Goal: Task Accomplishment & Management: Use online tool/utility

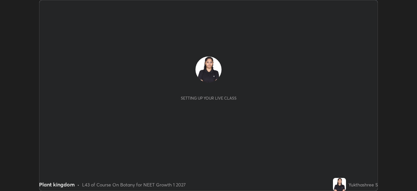
scroll to position [191, 417]
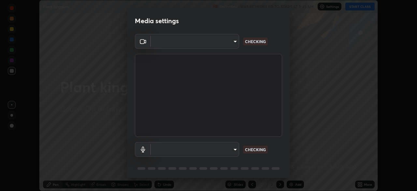
type input "09f294524f3521c037d78ee7cdb71511b6c9344afeed810a356f0d23342d5398"
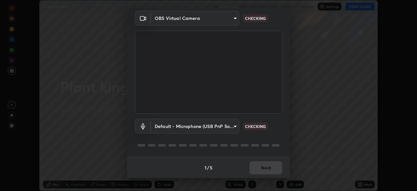
click at [224, 125] on body "Erase all Plant kingdom Recording WAS SCHEDULED TO START AT 9:45 AM Settings ST…" at bounding box center [208, 95] width 417 height 191
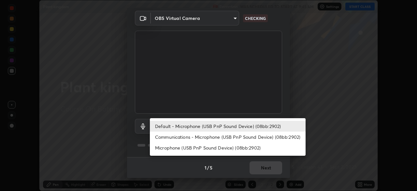
click at [228, 135] on li "Communications - Microphone (USB PnP Sound Device) (08bb:2902)" at bounding box center [228, 136] width 156 height 11
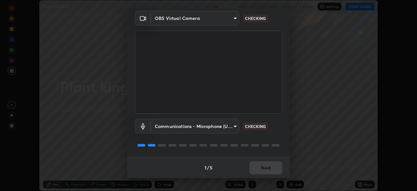
click at [228, 126] on body "Erase all Plant kingdom Recording WAS SCHEDULED TO START AT 9:45 AM Settings ST…" at bounding box center [208, 95] width 417 height 191
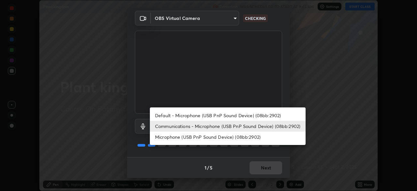
click at [233, 115] on li "Default - Microphone (USB PnP Sound Device) (08bb:2902)" at bounding box center [228, 115] width 156 height 11
type input "default"
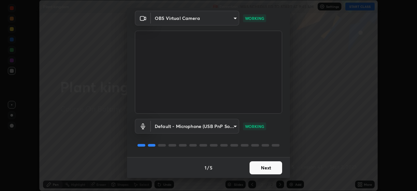
click at [267, 169] on button "Next" at bounding box center [266, 167] width 33 height 13
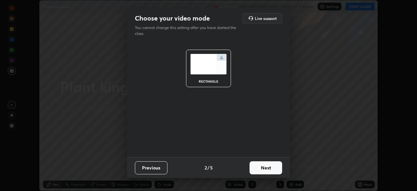
scroll to position [0, 0]
click at [267, 169] on button "Next" at bounding box center [266, 167] width 33 height 13
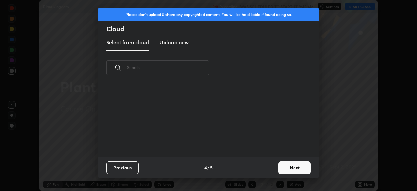
click at [294, 166] on button "Next" at bounding box center [294, 167] width 33 height 13
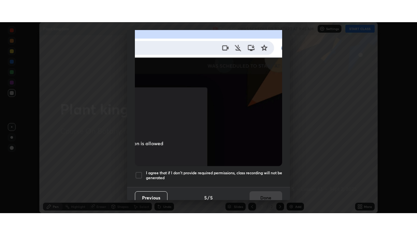
scroll to position [156, 0]
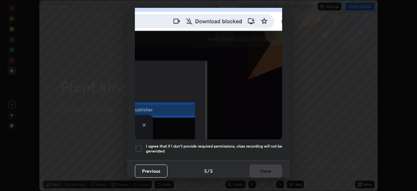
click at [181, 145] on h5 "I agree that if I don't provide required permissions, class recording will not …" at bounding box center [214, 148] width 136 height 10
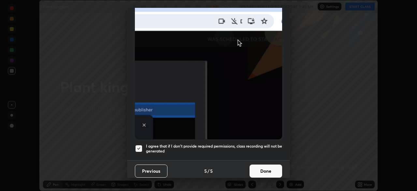
click at [259, 169] on button "Done" at bounding box center [266, 170] width 33 height 13
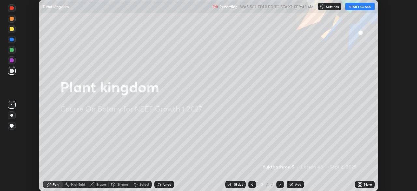
click at [360, 8] on button "START CLASS" at bounding box center [359, 7] width 29 height 8
click at [364, 183] on div "More" at bounding box center [365, 184] width 20 height 8
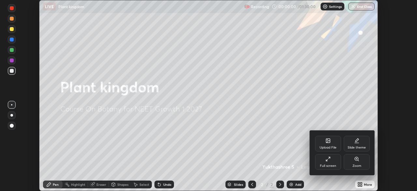
click at [330, 164] on div "Full screen" at bounding box center [328, 165] width 16 height 3
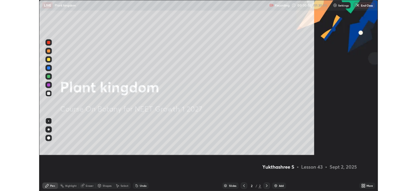
scroll to position [235, 417]
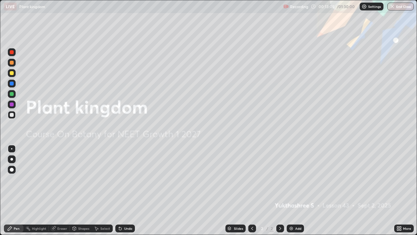
click at [400, 190] on icon at bounding box center [400, 227] width 2 height 2
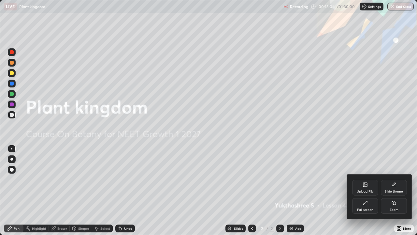
click at [396, 188] on div "Slide theme" at bounding box center [394, 188] width 26 height 16
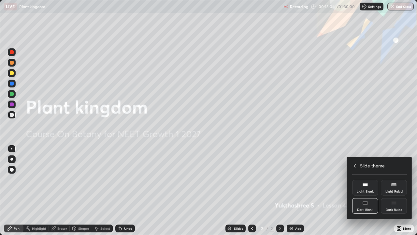
click at [395, 190] on div "Dark Ruled" at bounding box center [394, 209] width 17 height 3
click at [294, 190] on div at bounding box center [208, 117] width 417 height 235
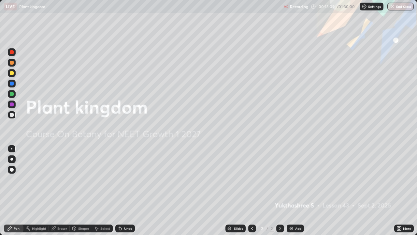
click at [294, 190] on div "Add" at bounding box center [295, 228] width 17 height 8
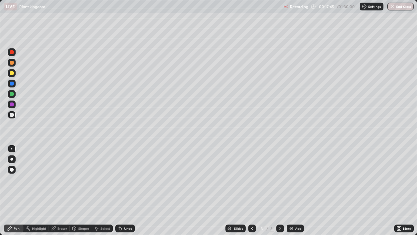
click at [13, 94] on div at bounding box center [12, 94] width 4 height 4
click at [405, 190] on div "More" at bounding box center [407, 227] width 8 height 3
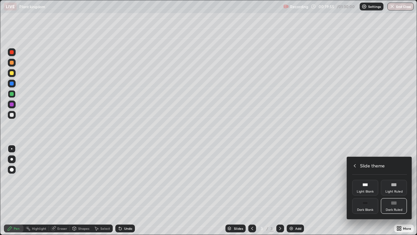
click at [355, 165] on icon at bounding box center [354, 165] width 5 height 5
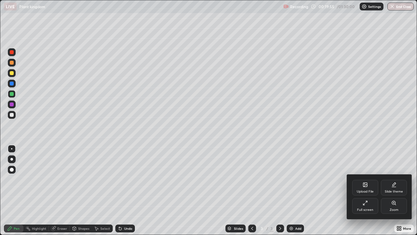
click at [361, 190] on div "Full screen" at bounding box center [365, 209] width 16 height 3
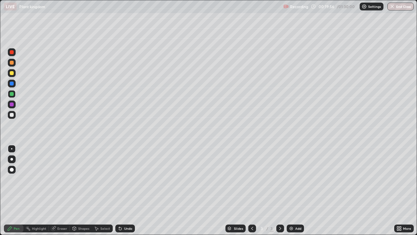
scroll to position [32394, 32167]
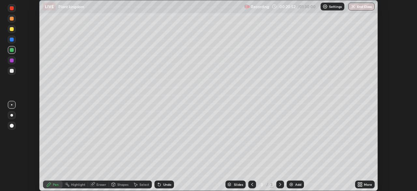
click at [363, 184] on div "More" at bounding box center [365, 184] width 20 height 8
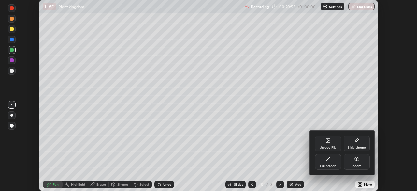
click at [330, 163] on div "Full screen" at bounding box center [328, 162] width 26 height 16
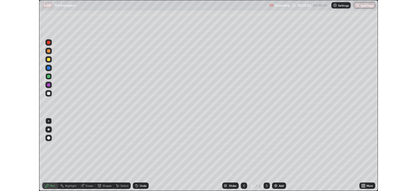
scroll to position [235, 417]
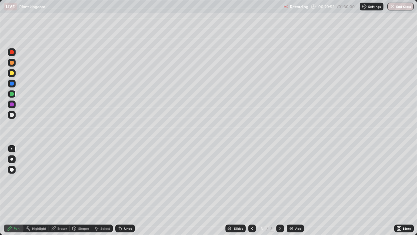
click at [10, 116] on div at bounding box center [12, 115] width 8 height 8
click at [12, 84] on div at bounding box center [12, 83] width 4 height 4
click at [400, 190] on icon at bounding box center [400, 229] width 2 height 2
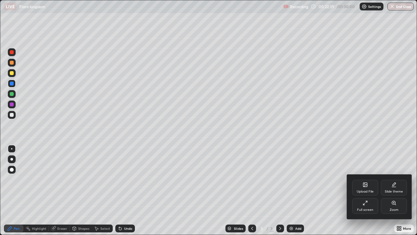
click at [362, 190] on div "Full screen" at bounding box center [365, 209] width 16 height 3
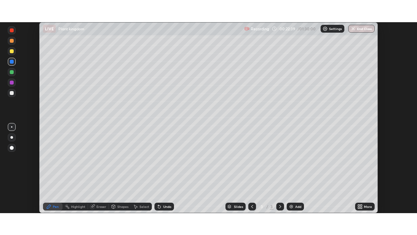
scroll to position [32394, 32167]
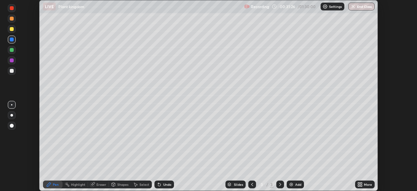
click at [361, 185] on icon at bounding box center [361, 185] width 2 height 2
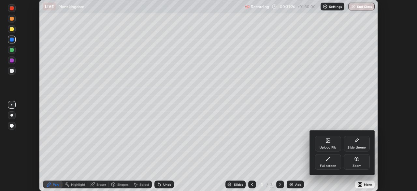
click at [327, 165] on div "Full screen" at bounding box center [328, 165] width 16 height 3
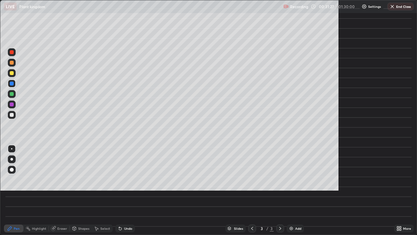
scroll to position [235, 417]
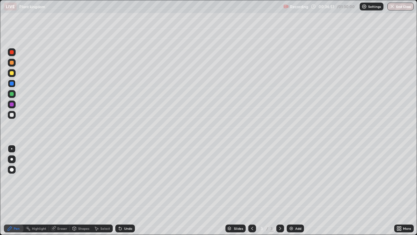
click at [13, 94] on div at bounding box center [12, 94] width 4 height 4
click at [126, 190] on div "Undo" at bounding box center [128, 227] width 8 height 3
click at [125, 190] on div "Undo" at bounding box center [128, 227] width 8 height 3
click at [296, 190] on div "Add" at bounding box center [298, 227] width 6 height 3
click at [10, 115] on div at bounding box center [12, 115] width 4 height 4
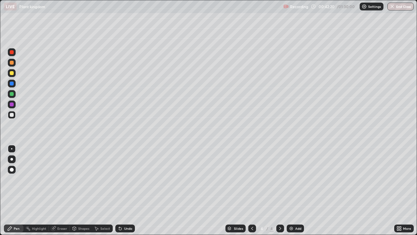
click at [11, 105] on div at bounding box center [12, 104] width 4 height 4
click at [13, 85] on div at bounding box center [12, 84] width 8 height 8
click at [37, 190] on div "Highlight" at bounding box center [35, 228] width 25 height 8
click at [11, 190] on icon at bounding box center [11, 206] width 1 height 1
click at [11, 116] on div at bounding box center [12, 115] width 4 height 4
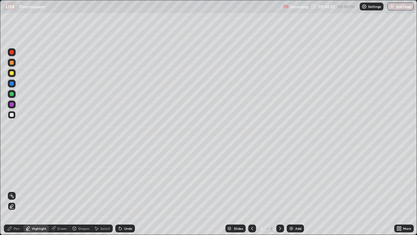
click at [11, 93] on div at bounding box center [12, 94] width 4 height 4
click at [14, 190] on div "Pen" at bounding box center [17, 227] width 6 height 3
click at [14, 53] on div at bounding box center [12, 52] width 8 height 8
click at [250, 190] on icon at bounding box center [252, 227] width 5 height 5
click at [277, 190] on div at bounding box center [280, 228] width 8 height 8
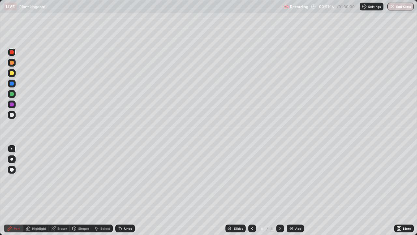
click at [13, 116] on div at bounding box center [12, 115] width 4 height 4
click at [295, 190] on div "Add" at bounding box center [295, 228] width 17 height 8
click at [12, 83] on div at bounding box center [12, 83] width 4 height 4
click at [13, 76] on div at bounding box center [12, 73] width 8 height 8
click at [13, 95] on div at bounding box center [12, 94] width 8 height 8
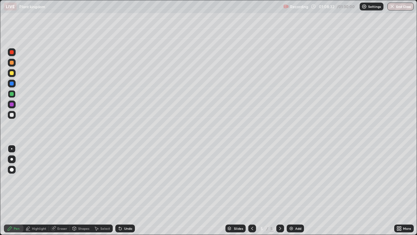
click at [295, 190] on div "Add" at bounding box center [298, 227] width 6 height 3
click at [12, 116] on div at bounding box center [12, 115] width 4 height 4
click at [13, 73] on div at bounding box center [12, 73] width 4 height 4
click at [11, 115] on div at bounding box center [12, 115] width 4 height 4
click at [127, 190] on div "Undo" at bounding box center [125, 228] width 20 height 8
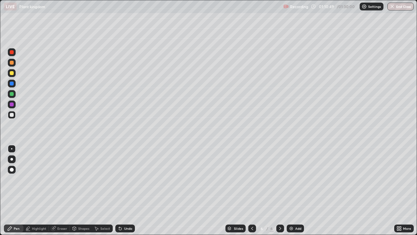
click at [13, 170] on div at bounding box center [12, 169] width 4 height 4
click at [14, 149] on div at bounding box center [12, 149] width 8 height 8
click at [398, 9] on button "End Class" at bounding box center [400, 7] width 26 height 8
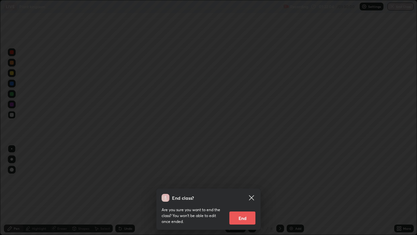
click at [243, 190] on button "End" at bounding box center [242, 217] width 26 height 13
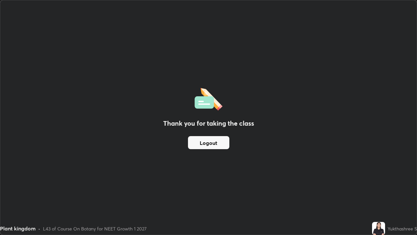
click at [222, 142] on button "Logout" at bounding box center [208, 142] width 41 height 13
